Goal: Go to known website: Access a specific website the user already knows

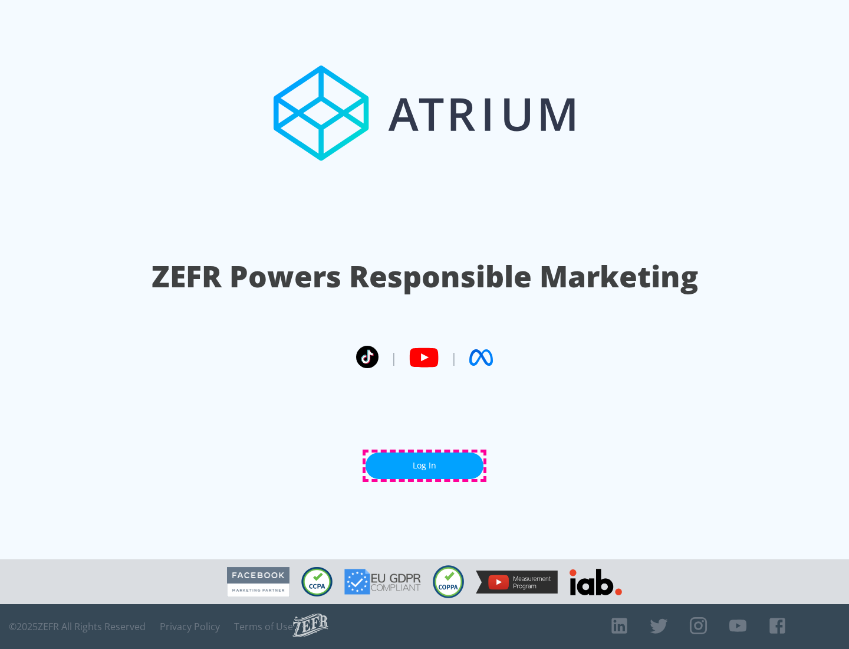
click at [424, 465] on link "Log In" at bounding box center [425, 465] width 118 height 27
